Goal: Check status: Check status

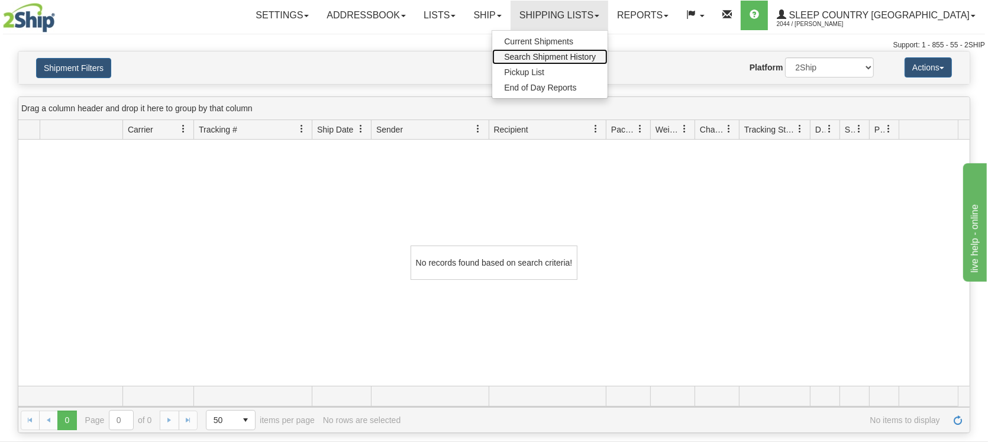
click at [596, 56] on span "Search Shipment History" at bounding box center [550, 56] width 92 height 9
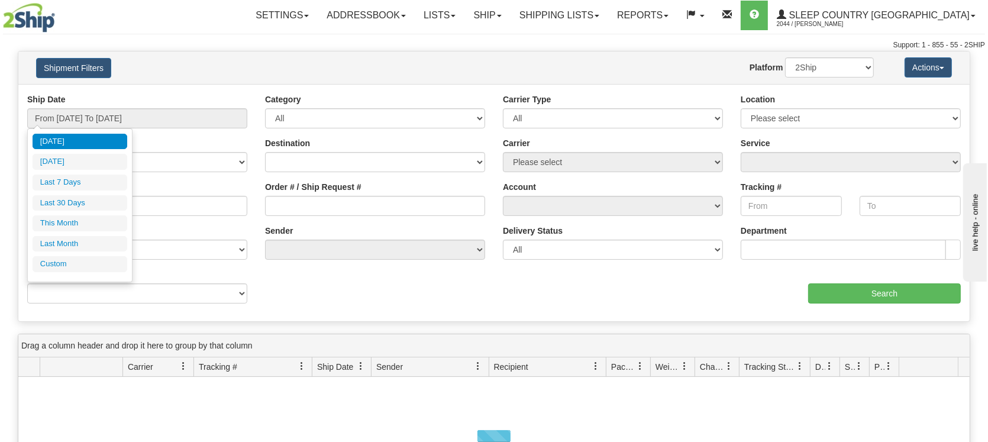
click at [71, 201] on li "Last 30 Days" at bounding box center [80, 203] width 95 height 16
type input "From [DATE] To [DATE]"
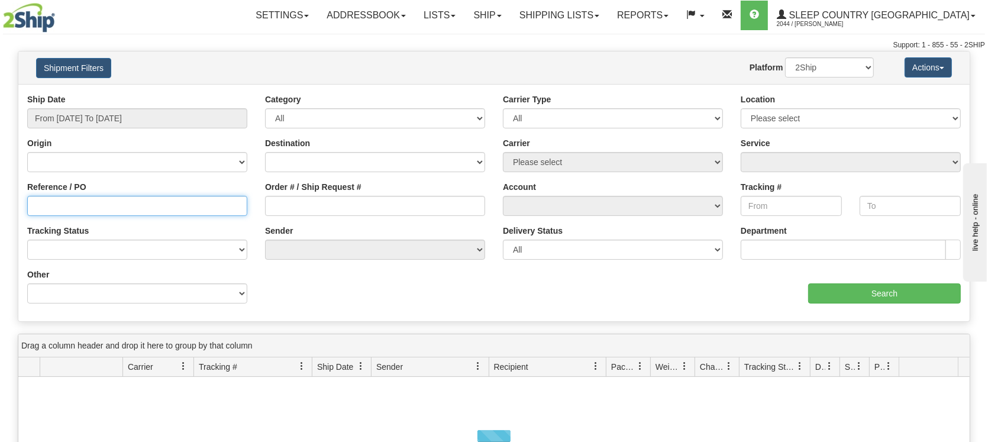
click at [121, 209] on input "Reference / PO" at bounding box center [137, 206] width 220 height 20
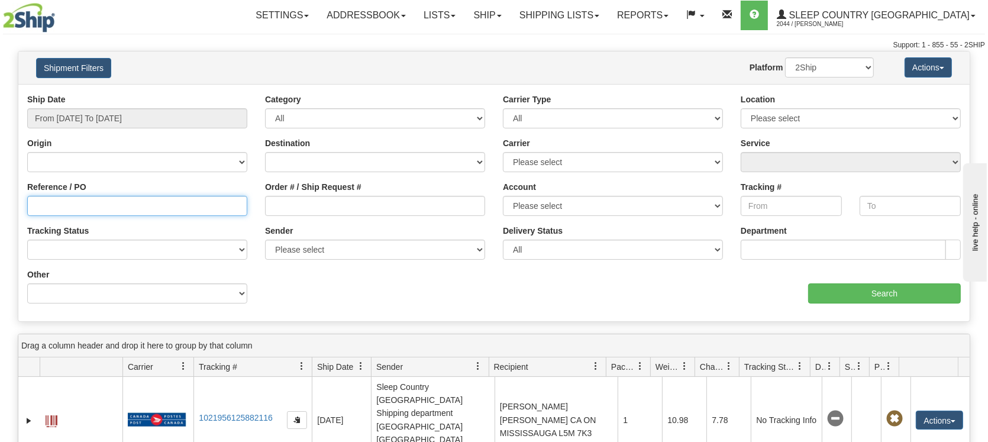
paste input "1055962"
type input "1055962"
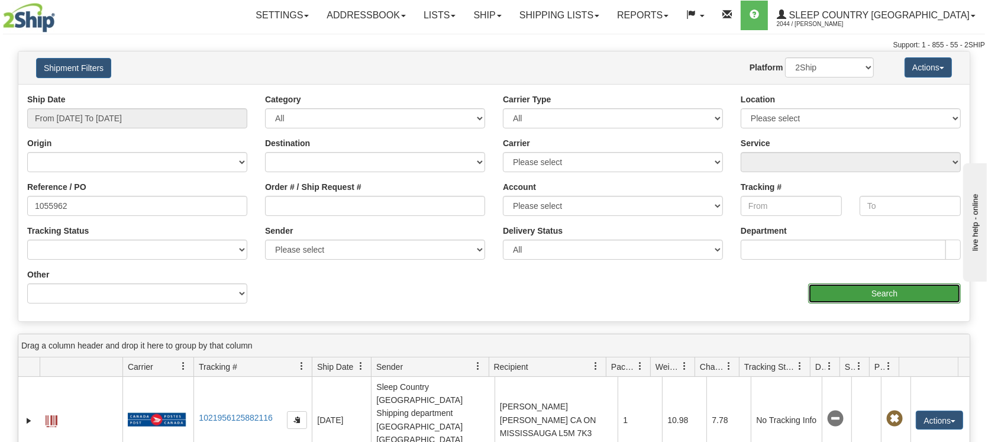
click at [880, 296] on input "Search" at bounding box center [884, 293] width 153 height 20
